Goal: Task Accomplishment & Management: Complete application form

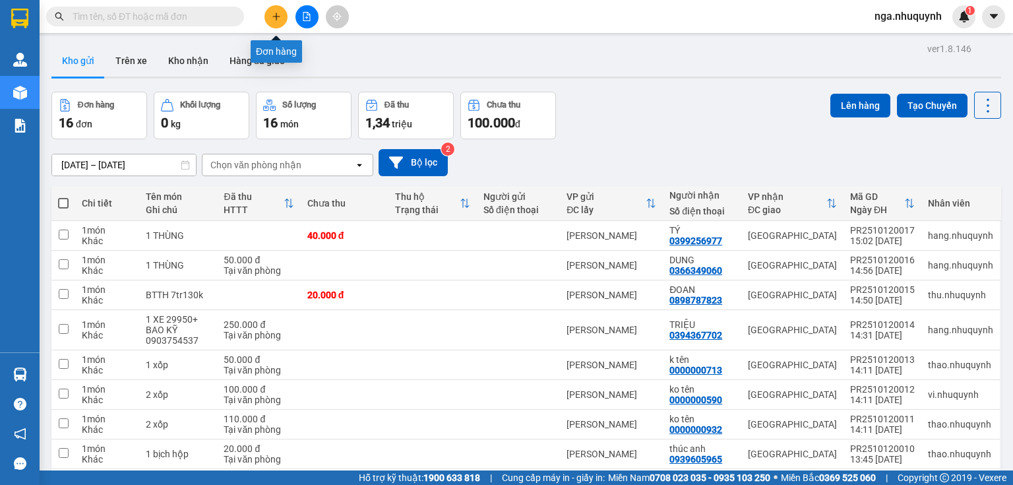
click at [277, 12] on icon "plus" at bounding box center [276, 16] width 9 height 9
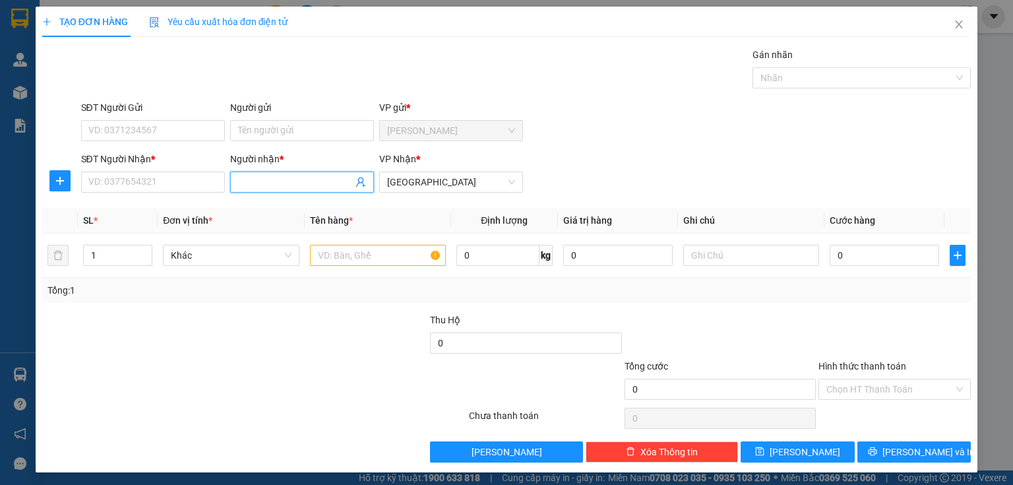
click at [266, 183] on input "Người nhận *" at bounding box center [295, 182] width 115 height 15
type input "C"
type input "M"
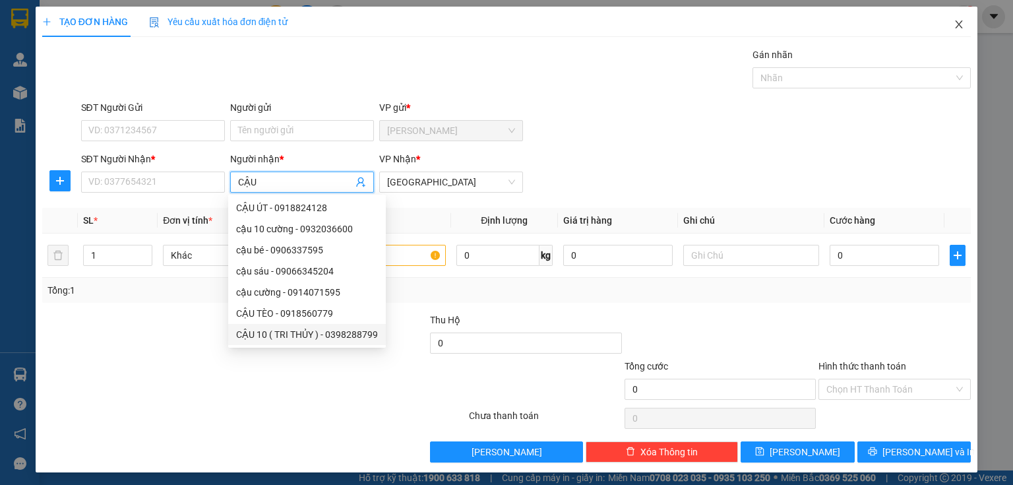
type input "CẬU"
click at [955, 26] on icon "close" at bounding box center [958, 24] width 7 height 8
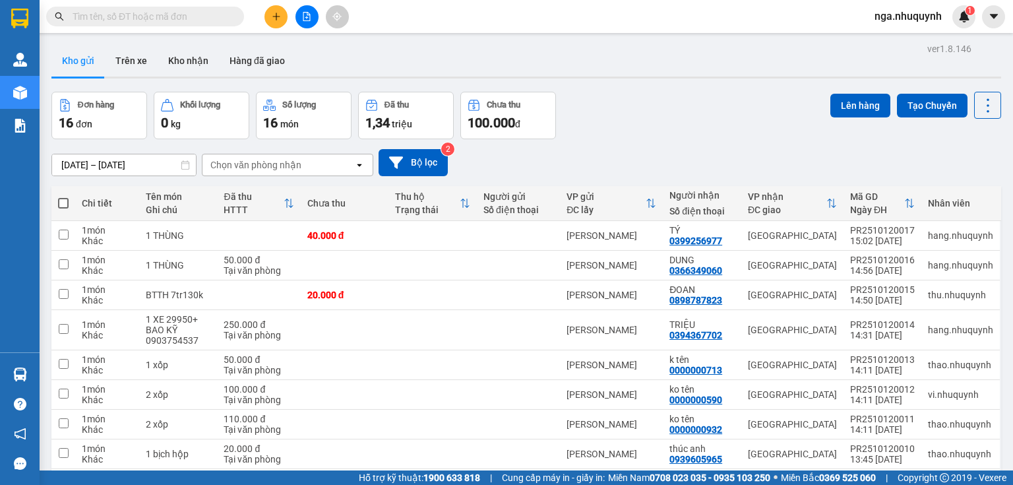
click at [86, 18] on input "text" at bounding box center [151, 16] width 156 height 15
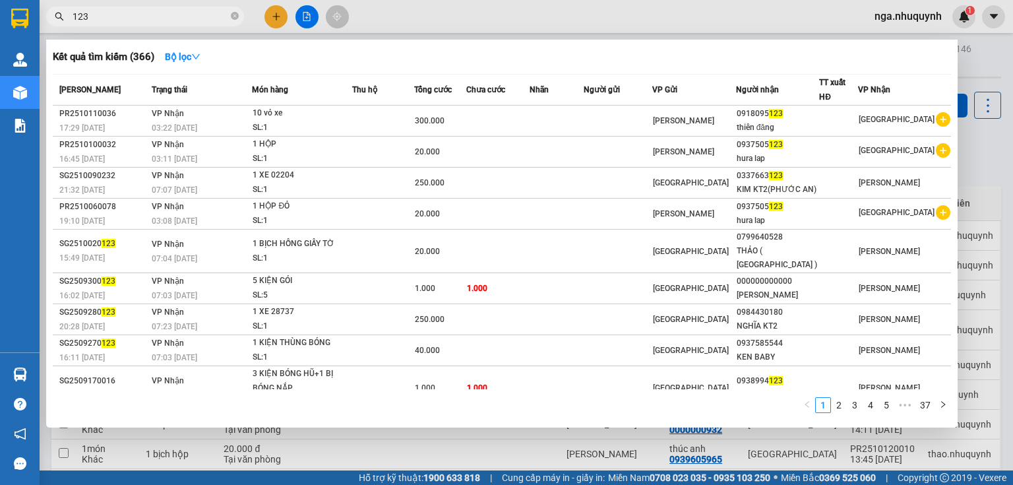
type input "123"
click at [275, 16] on div at bounding box center [506, 242] width 1013 height 485
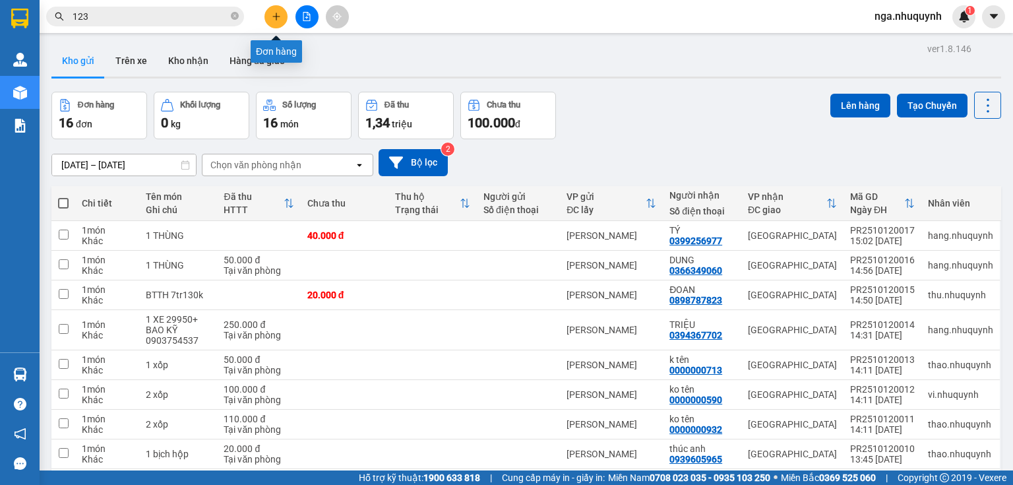
click at [278, 15] on icon "plus" at bounding box center [276, 16] width 9 height 9
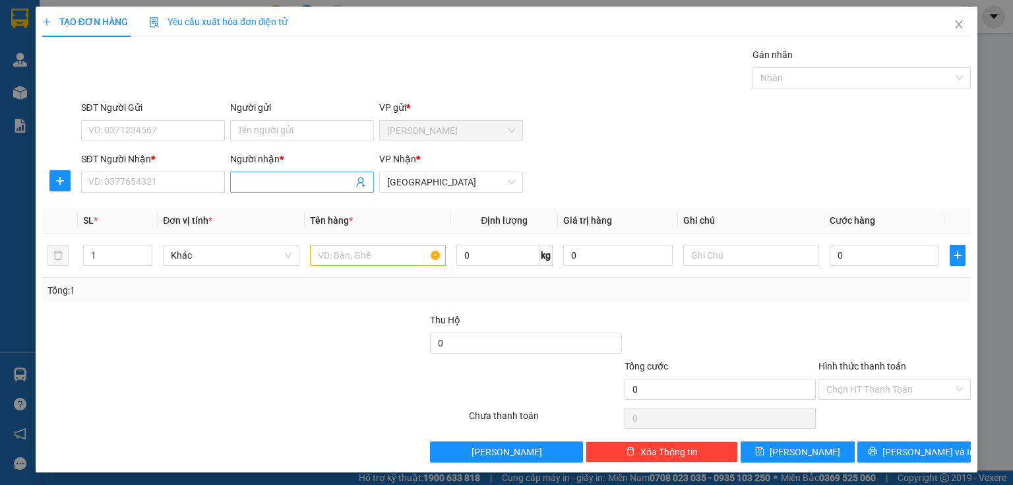
click at [255, 179] on input "Người nhận *" at bounding box center [295, 182] width 115 height 15
type input "CẬU Ý"
click at [158, 189] on input "SĐT Người Nhận *" at bounding box center [153, 181] width 144 height 21
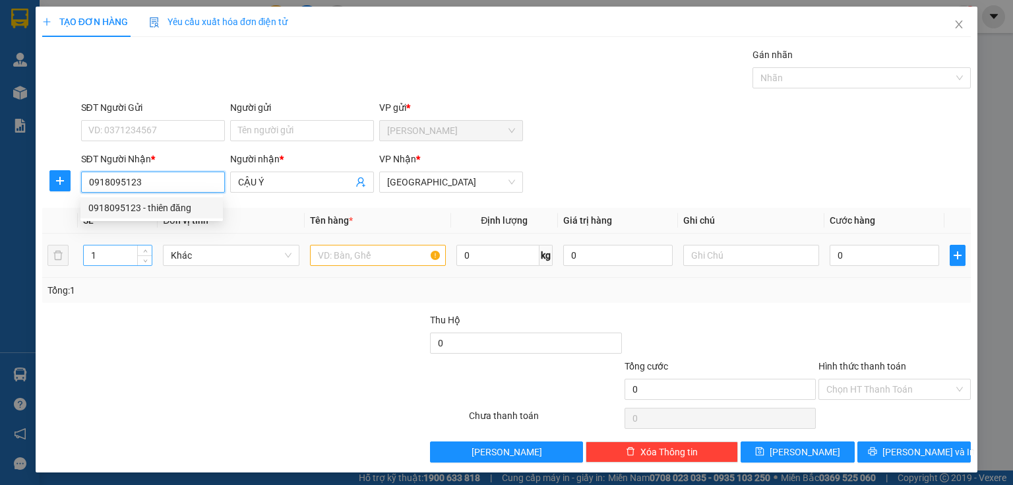
type input "0918095123"
click at [99, 255] on input "1" at bounding box center [118, 255] width 68 height 20
type input "6"
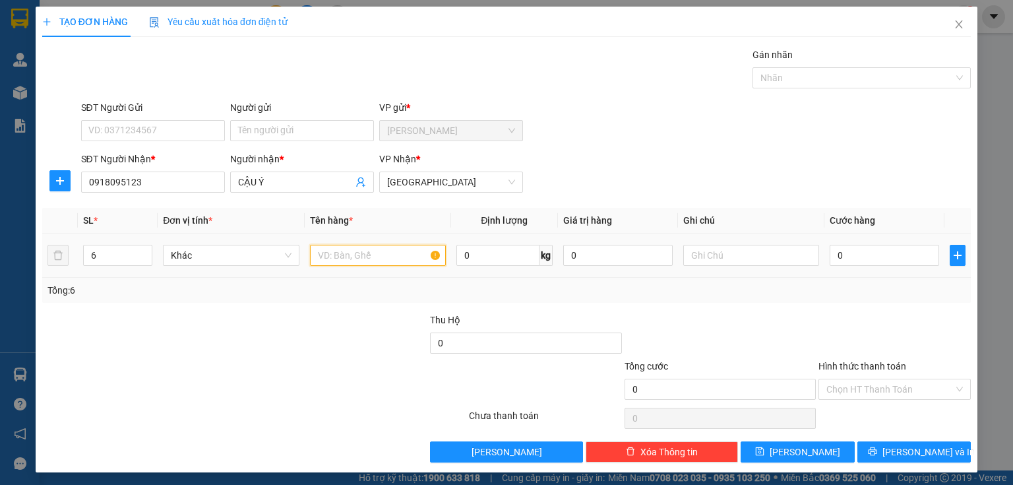
click at [334, 260] on input "text" at bounding box center [378, 255] width 136 height 21
type input "6 VỎ XE"
click at [859, 257] on input "0" at bounding box center [884, 255] width 109 height 21
type input "2"
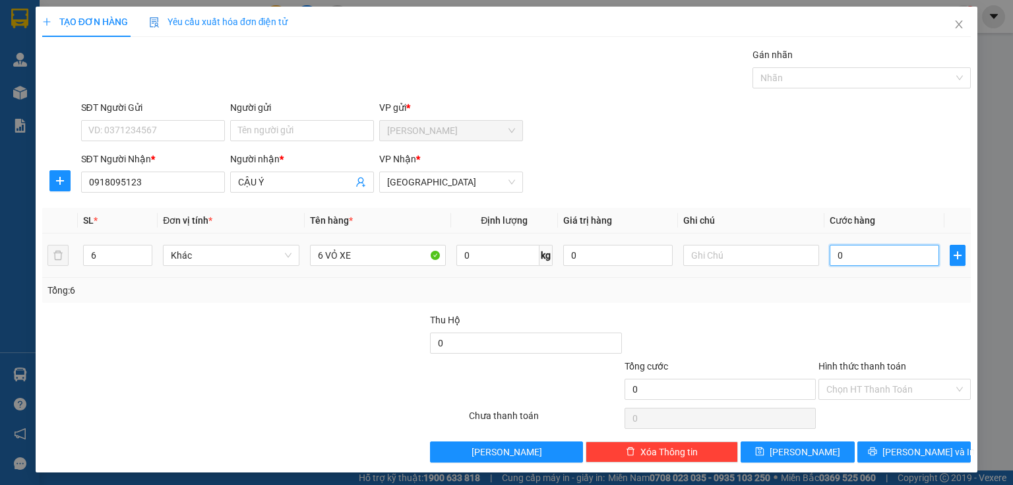
type input "2"
type input "24"
type input "240"
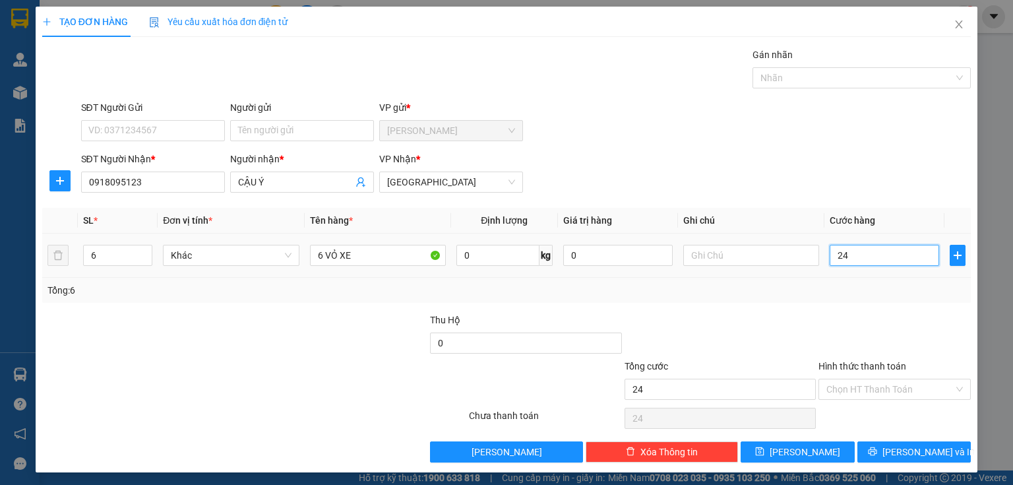
type input "240"
type input "2.400"
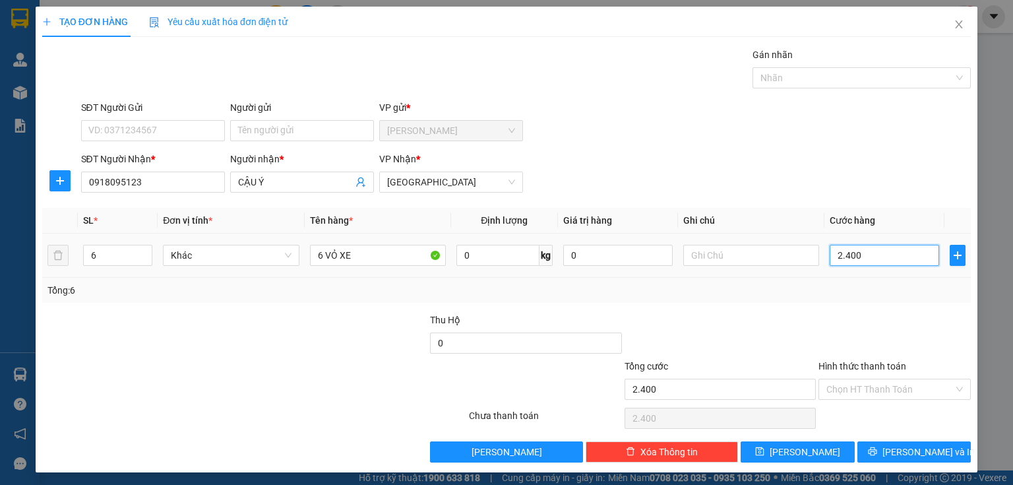
type input "24.000"
type input "240.000"
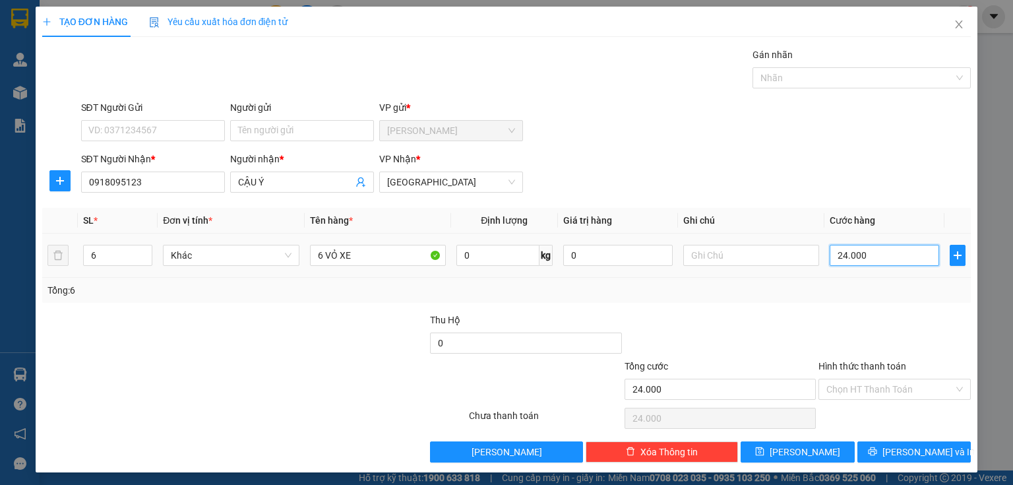
type input "240.000"
click at [828, 390] on input "Hình thức thanh toán" at bounding box center [889, 389] width 127 height 20
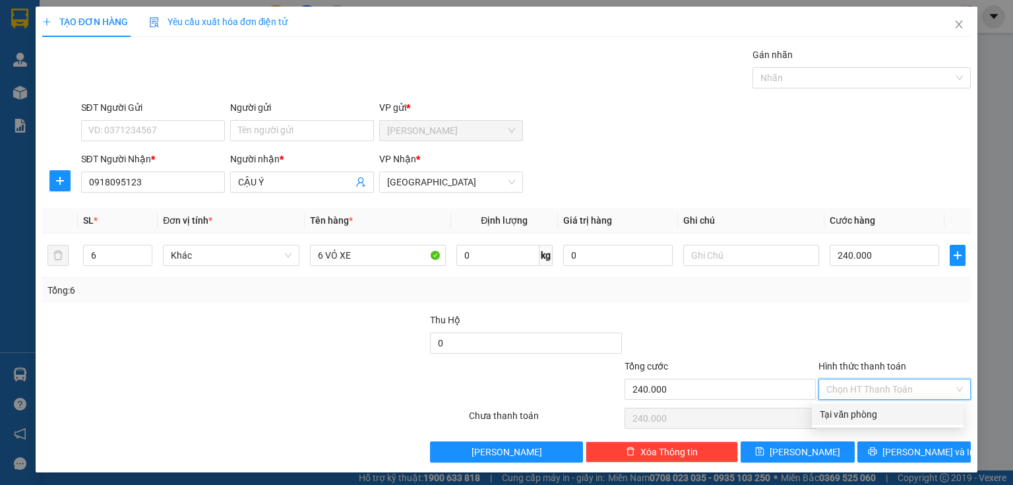
click at [828, 411] on div "Tại văn phòng" at bounding box center [888, 414] width 136 height 15
type input "0"
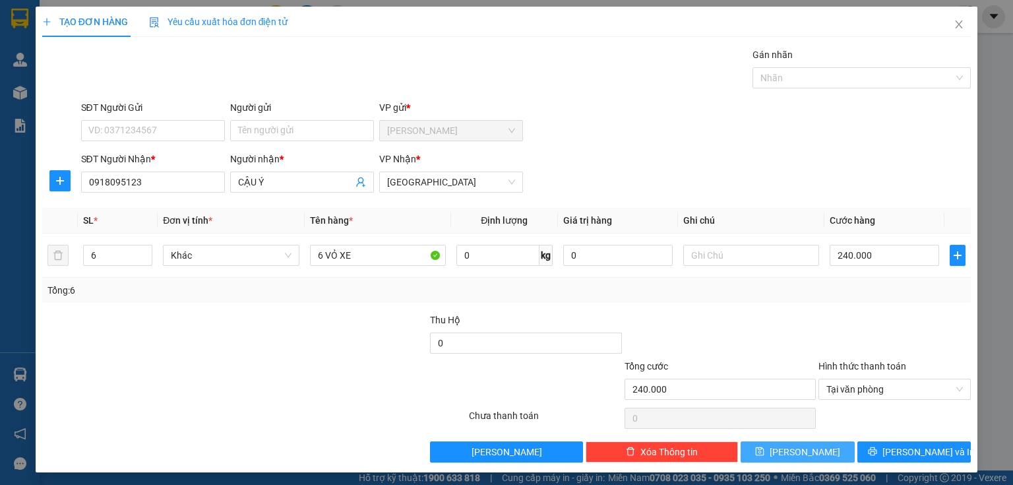
click at [764, 454] on icon "save" at bounding box center [760, 451] width 9 height 9
type input "1"
type input "0"
